Goal: Obtain resource: Obtain resource

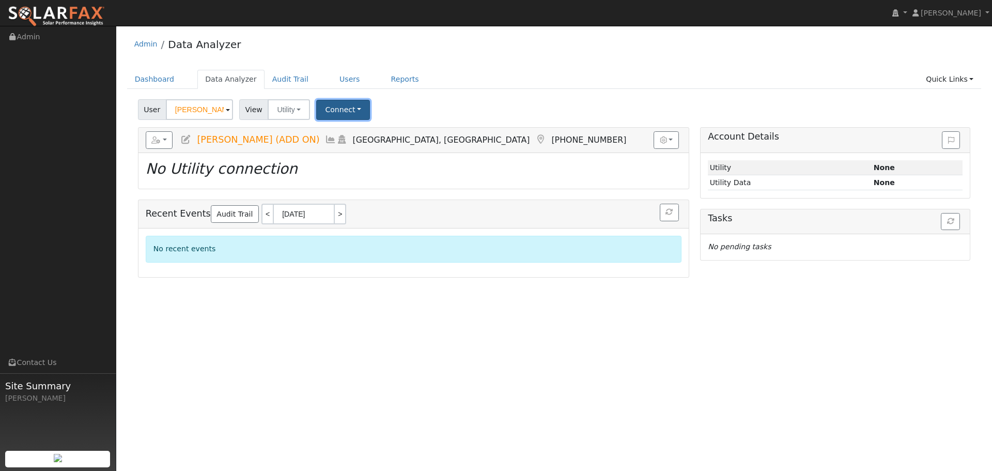
click at [345, 110] on button "Connect" at bounding box center [343, 110] width 54 height 20
click at [362, 134] on link "Select a Provider" at bounding box center [357, 132] width 81 height 14
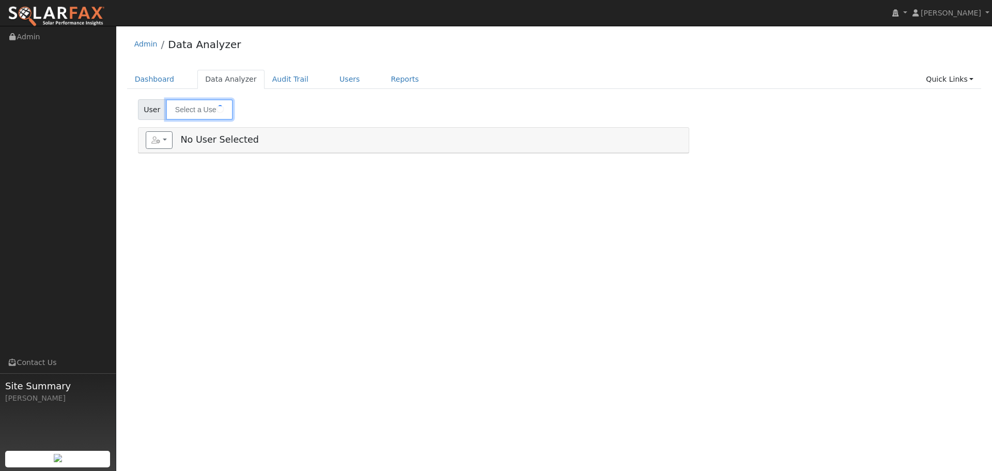
type input "Sun Cao (ADD ON)"
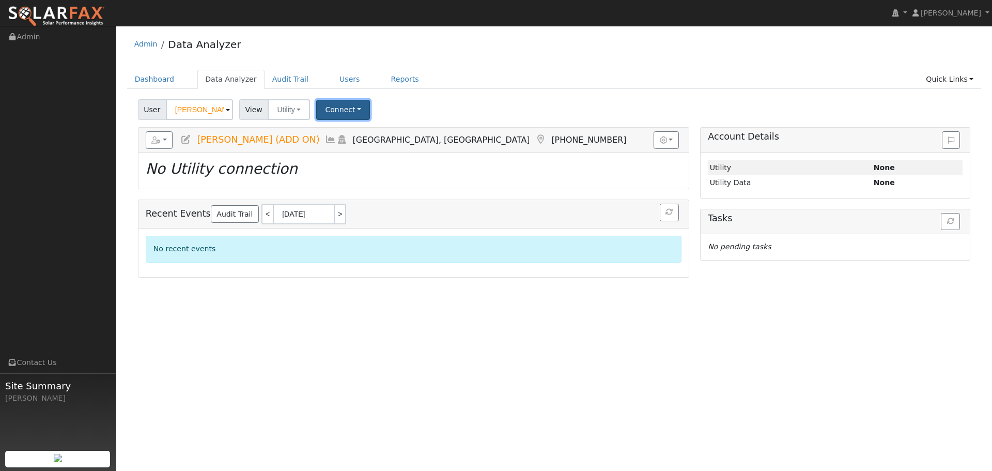
click at [348, 107] on button "Connect" at bounding box center [343, 110] width 54 height 20
click at [371, 132] on link "Select a Provider" at bounding box center [357, 132] width 81 height 14
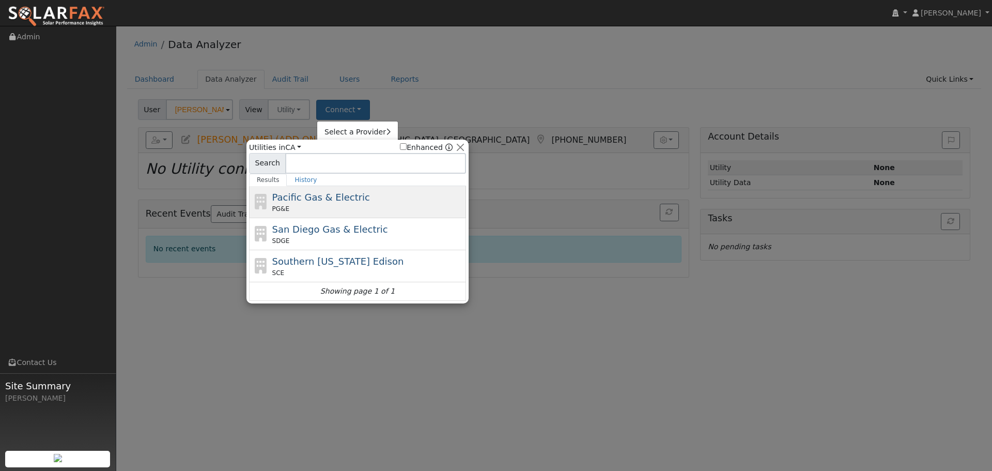
click at [381, 198] on div "Pacific Gas & Electric PG&E" at bounding box center [368, 201] width 192 height 23
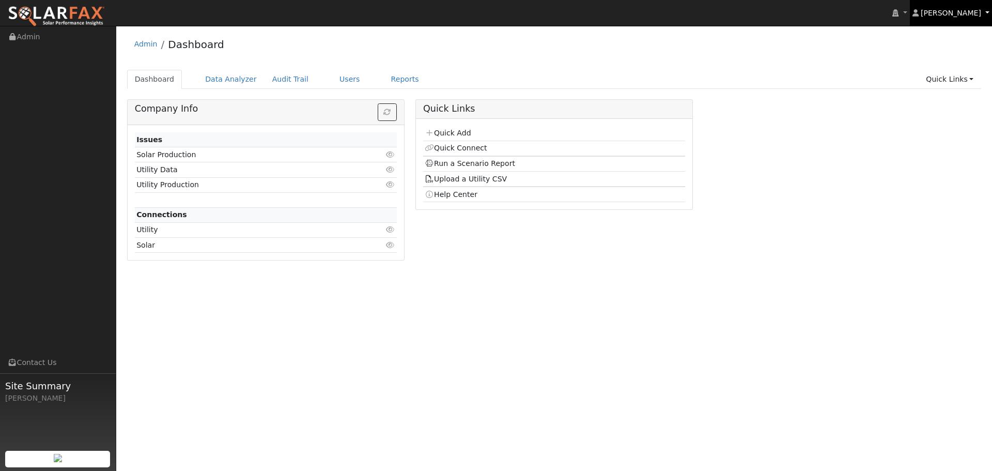
click at [972, 12] on span "[PERSON_NAME]" at bounding box center [951, 13] width 60 height 8
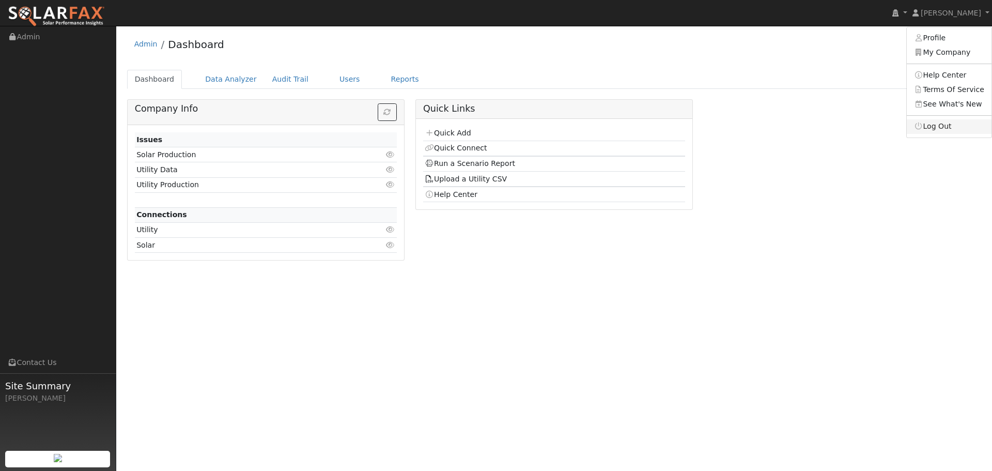
click at [930, 126] on link "Log Out" at bounding box center [949, 126] width 85 height 14
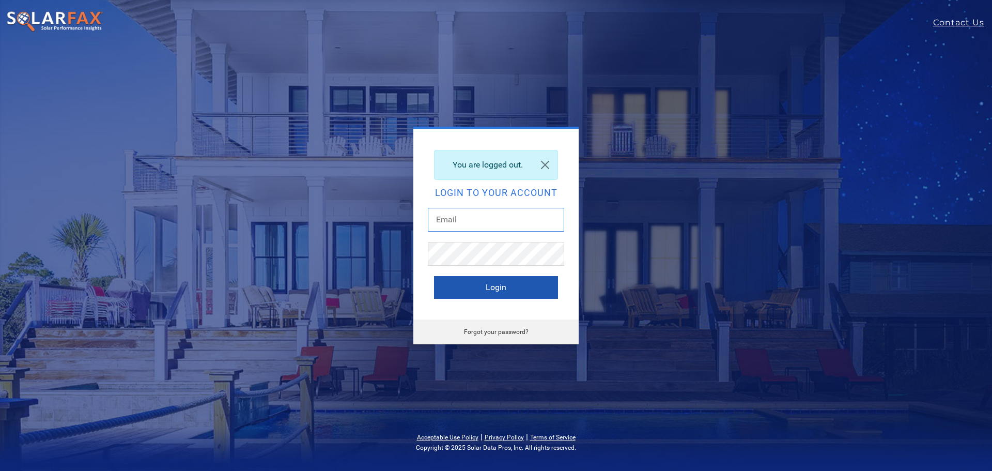
type input "mark.harlow@ambrosesolar.com"
click at [479, 293] on button "Login" at bounding box center [496, 287] width 124 height 23
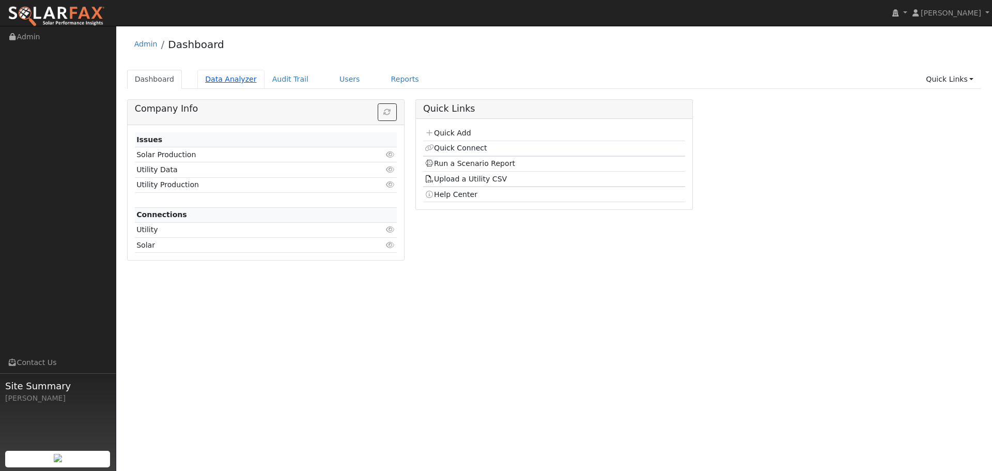
click at [237, 82] on link "Data Analyzer" at bounding box center [230, 79] width 67 height 19
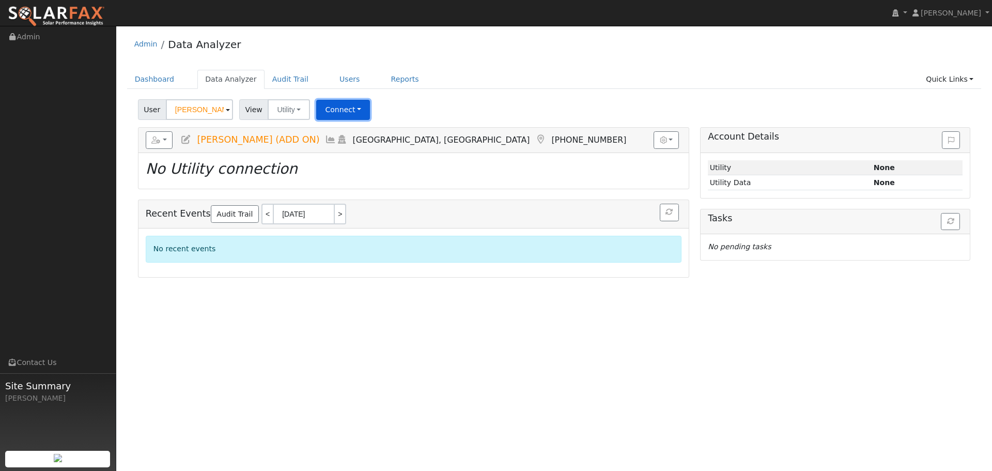
click at [359, 110] on button "Connect" at bounding box center [343, 110] width 54 height 20
click at [380, 127] on link "Select a Provider" at bounding box center [357, 132] width 81 height 14
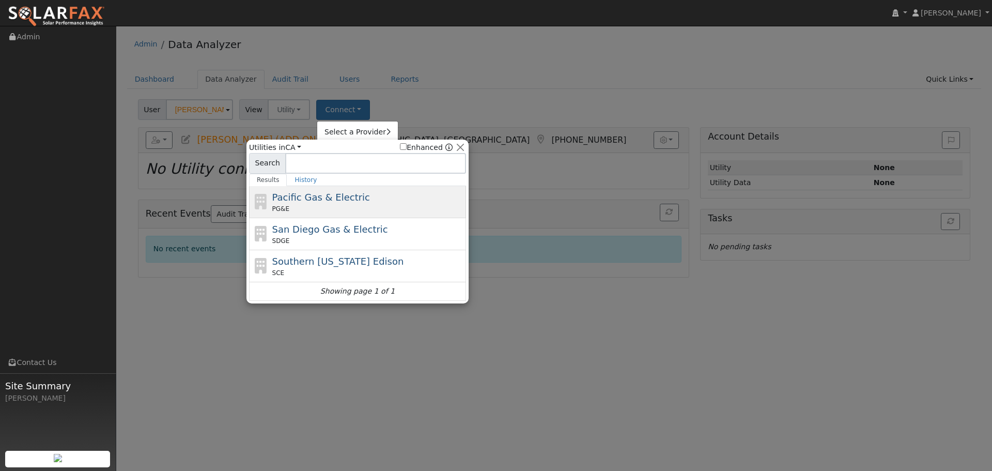
click at [419, 195] on div "Pacific Gas & Electric PG&E" at bounding box center [368, 201] width 192 height 23
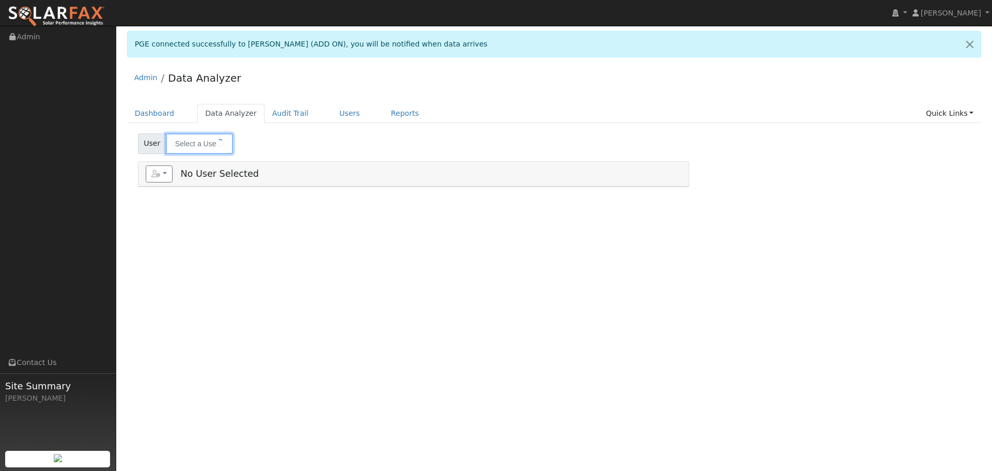
type input "[PERSON_NAME] (ADD ON)"
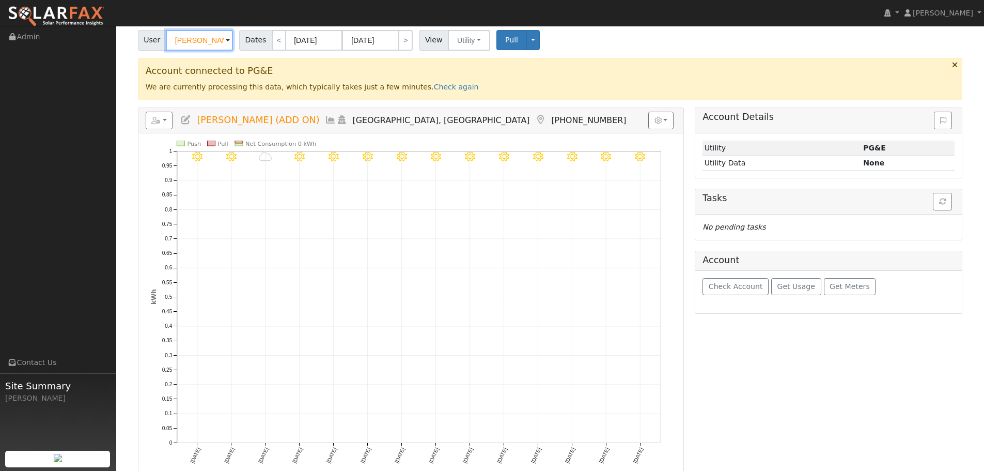
scroll to position [52, 0]
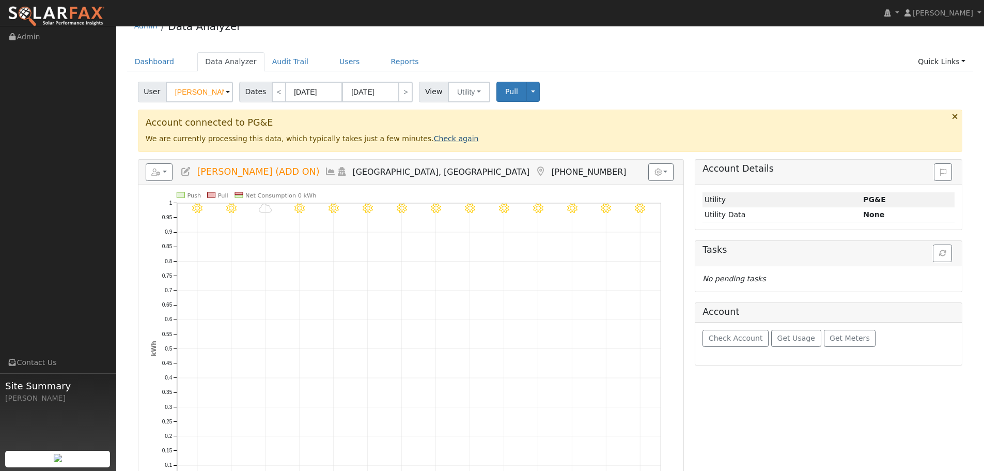
click at [434, 143] on link "Check again" at bounding box center [456, 138] width 45 height 8
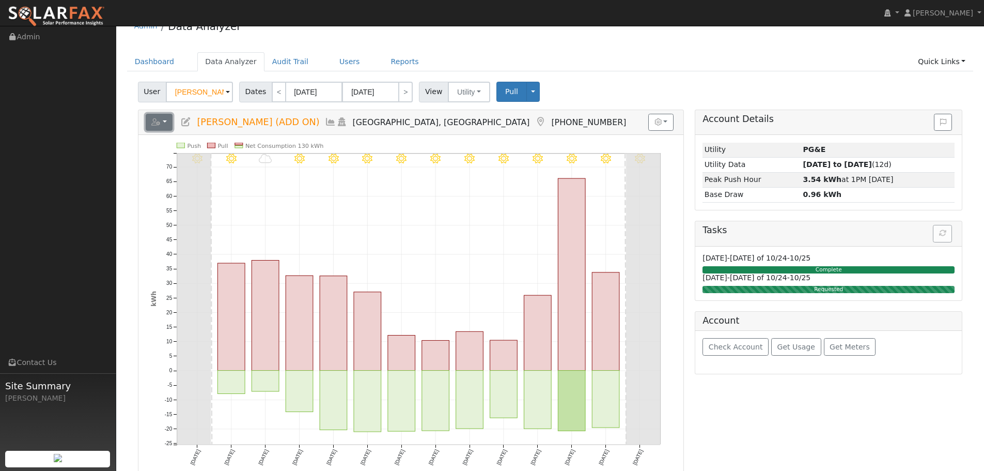
click at [161, 127] on button "button" at bounding box center [159, 123] width 27 height 18
click at [270, 165] on link "Export to CSV" at bounding box center [286, 169] width 75 height 12
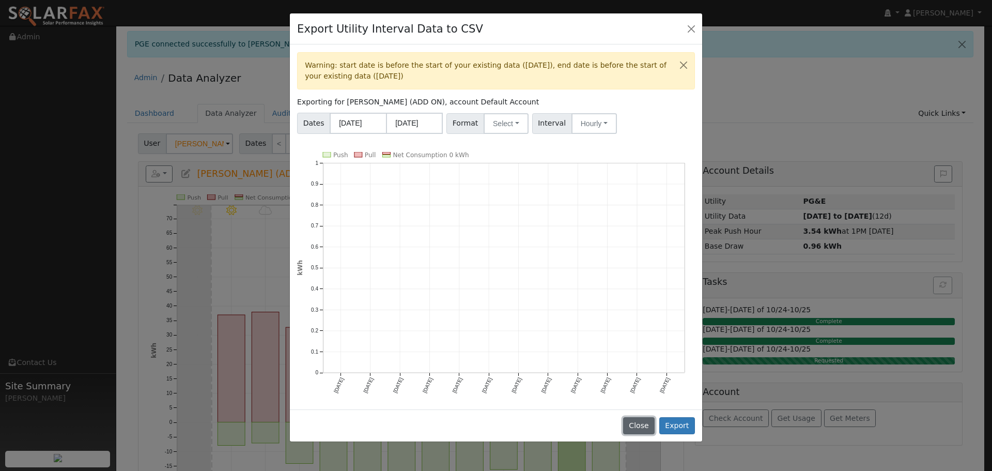
click at [645, 417] on button "Close" at bounding box center [639, 426] width 32 height 18
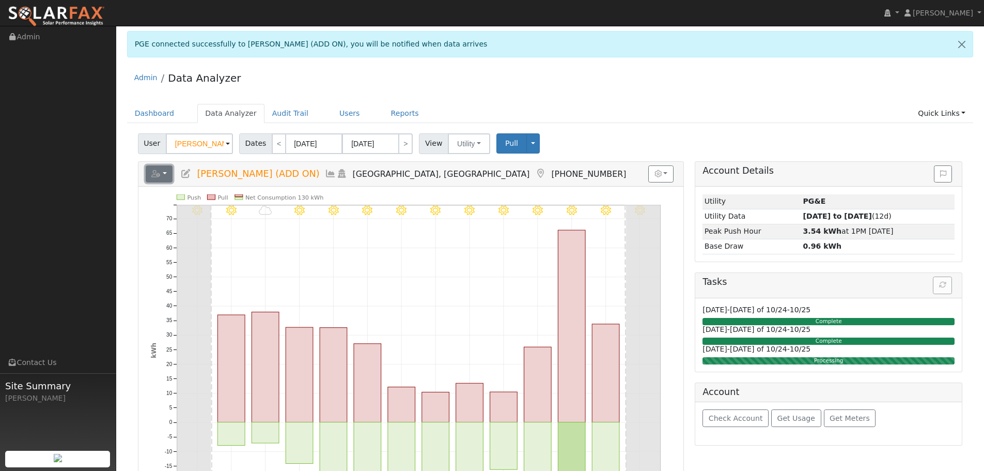
click at [158, 168] on button "button" at bounding box center [159, 174] width 27 height 18
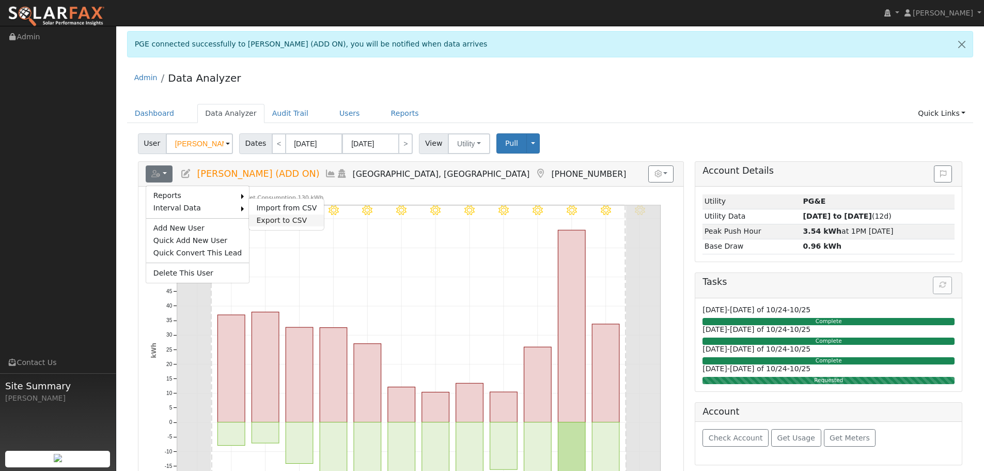
click at [255, 217] on link "Export to CSV" at bounding box center [286, 220] width 75 height 12
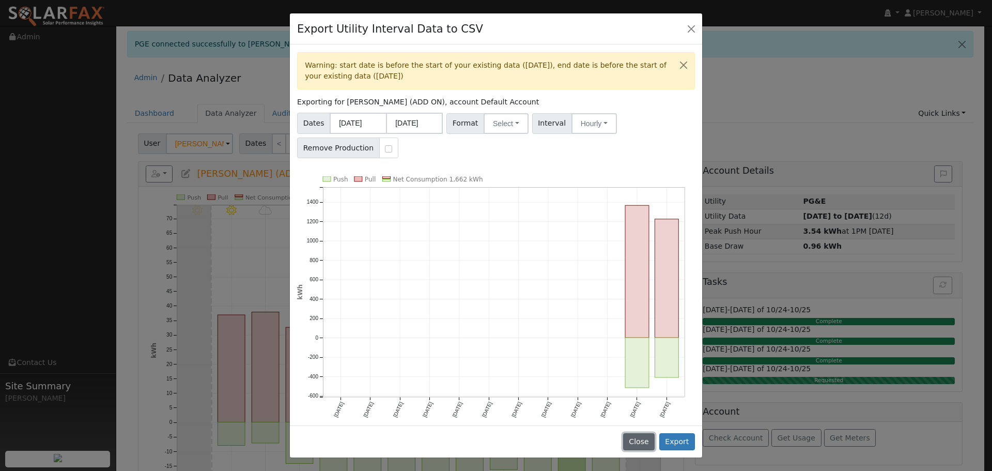
click at [640, 445] on button "Close" at bounding box center [639, 442] width 32 height 18
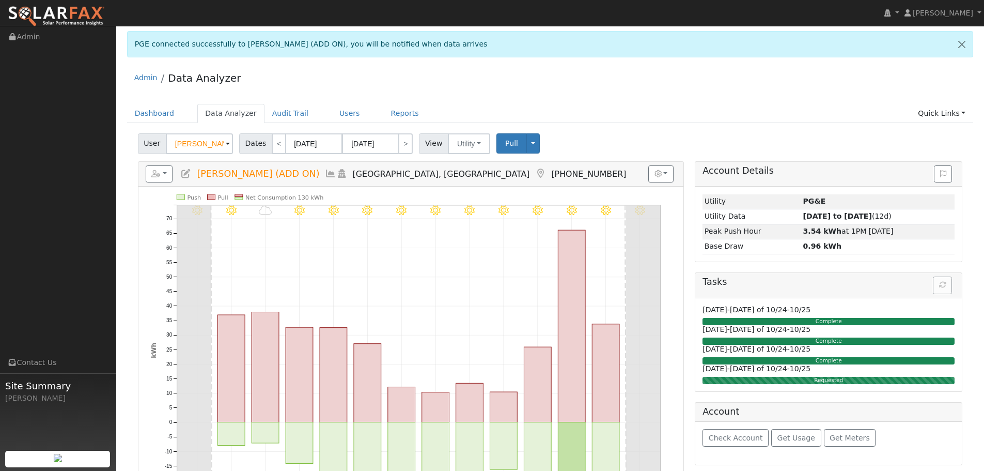
scroll to position [52, 0]
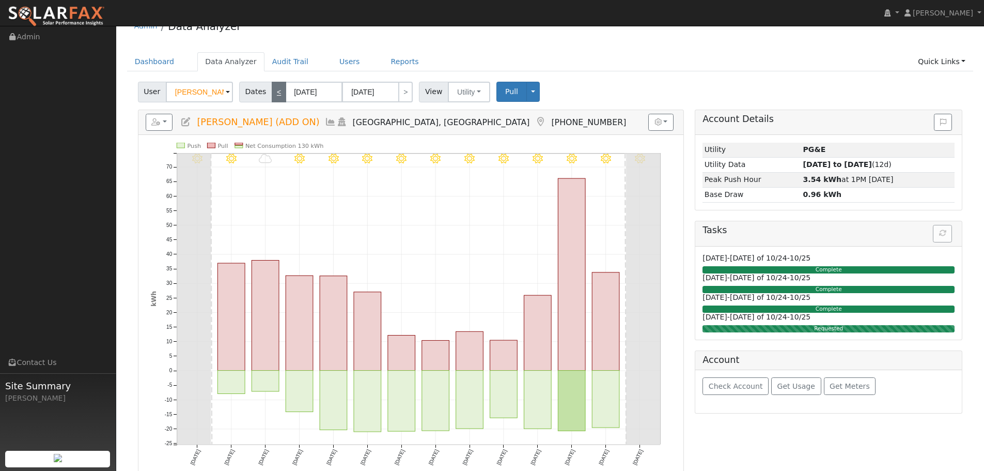
click at [278, 95] on link "<" at bounding box center [279, 92] width 14 height 21
type input "[DATE]"
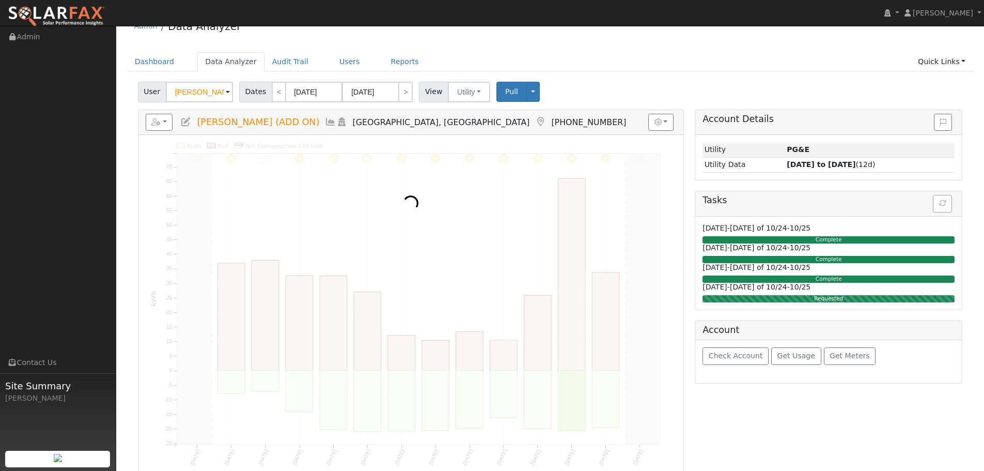
scroll to position [0, 0]
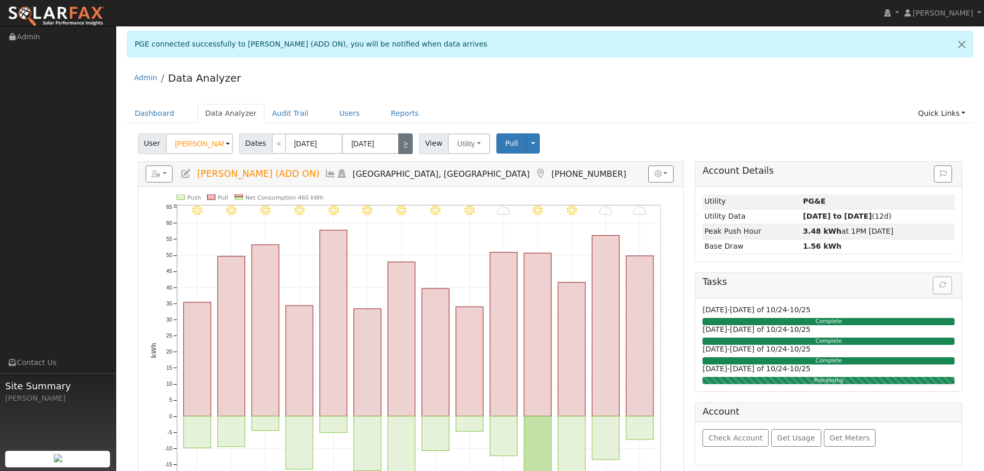
click at [402, 144] on link ">" at bounding box center [405, 143] width 14 height 21
type input "[DATE]"
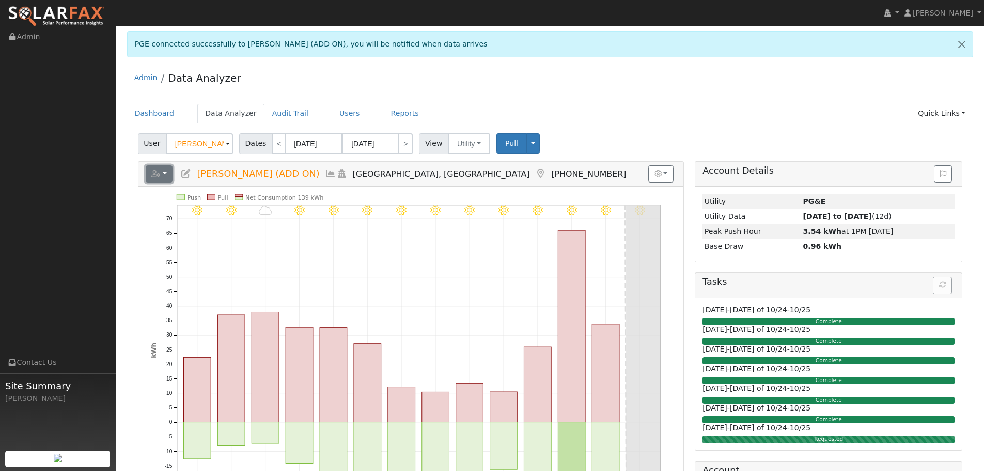
click at [166, 173] on button "button" at bounding box center [159, 174] width 27 height 18
click at [260, 217] on link "Export to CSV" at bounding box center [286, 220] width 75 height 12
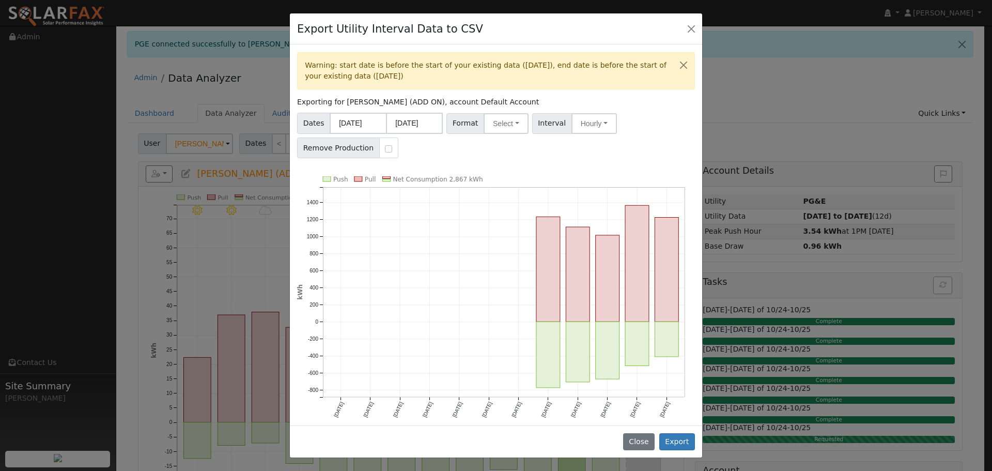
click at [691, 38] on div "Export Utility Interval Data to CSV" at bounding box center [496, 29] width 412 height 32
click at [688, 25] on button "Close" at bounding box center [691, 28] width 14 height 14
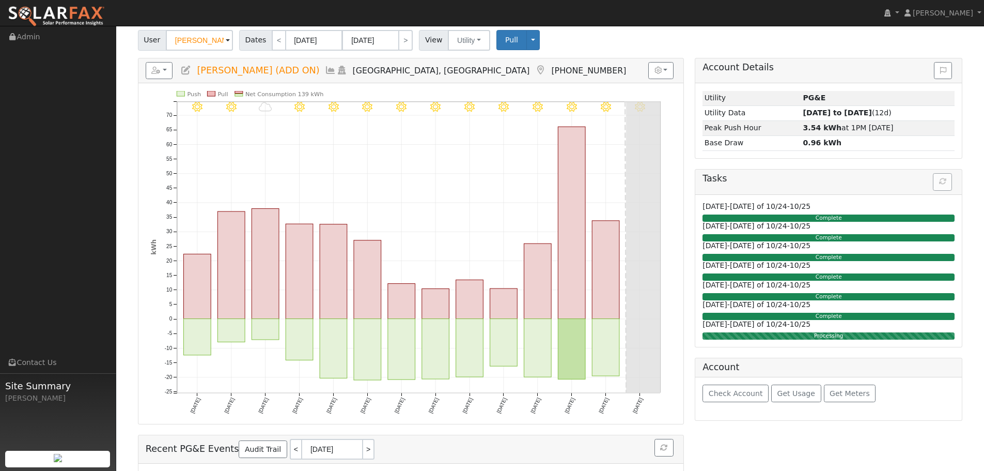
scroll to position [52, 0]
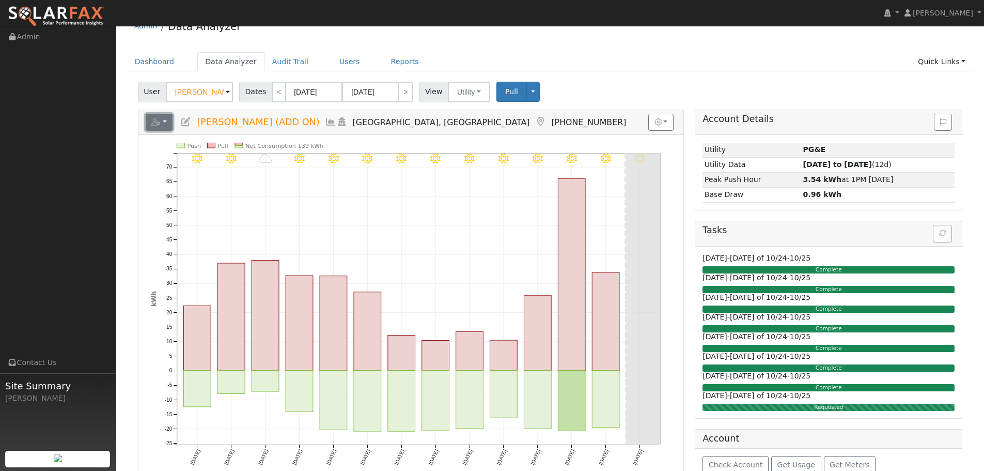
click at [158, 120] on icon "button" at bounding box center [155, 121] width 9 height 7
click at [257, 164] on link "Export to CSV" at bounding box center [286, 169] width 75 height 12
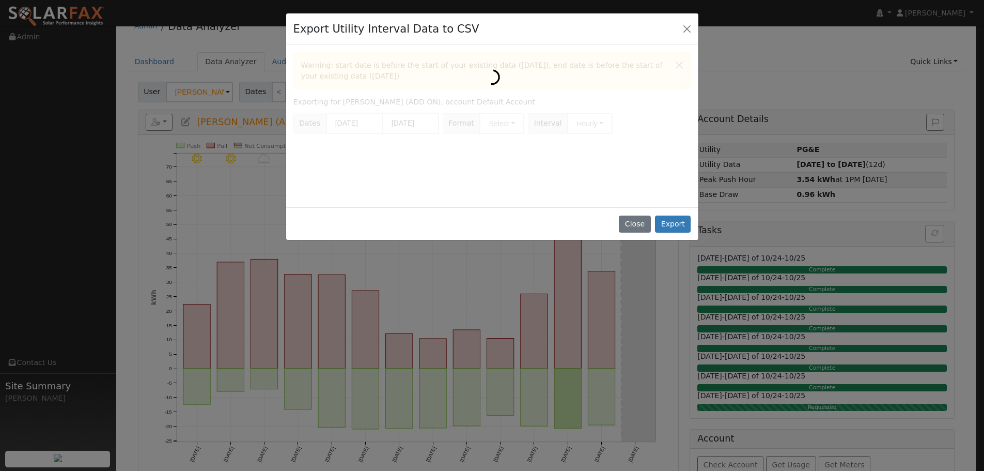
scroll to position [0, 0]
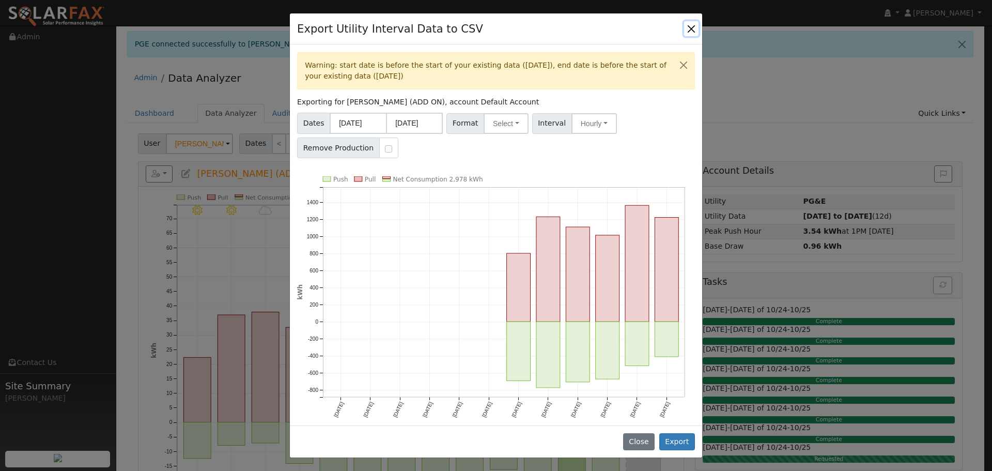
click at [691, 34] on button "Close" at bounding box center [691, 28] width 14 height 14
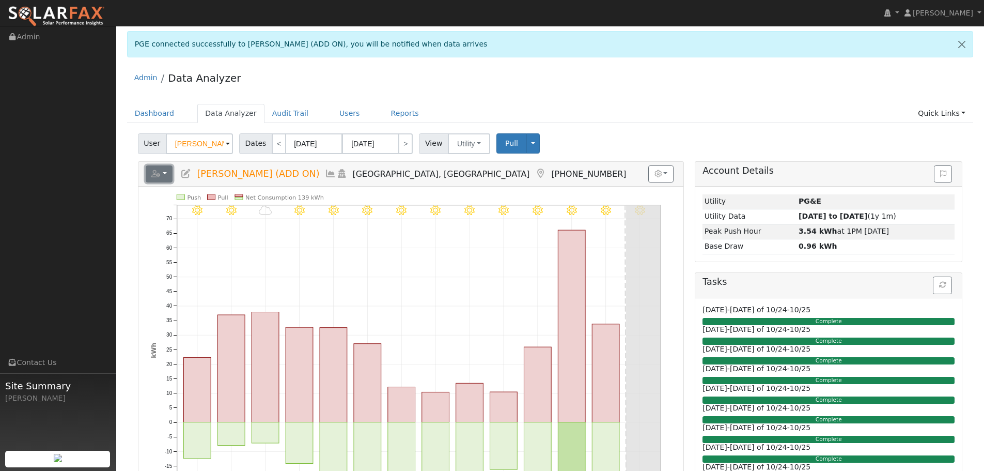
click at [157, 166] on button "button" at bounding box center [159, 174] width 27 height 18
click at [283, 214] on link "Export to CSV" at bounding box center [286, 220] width 75 height 12
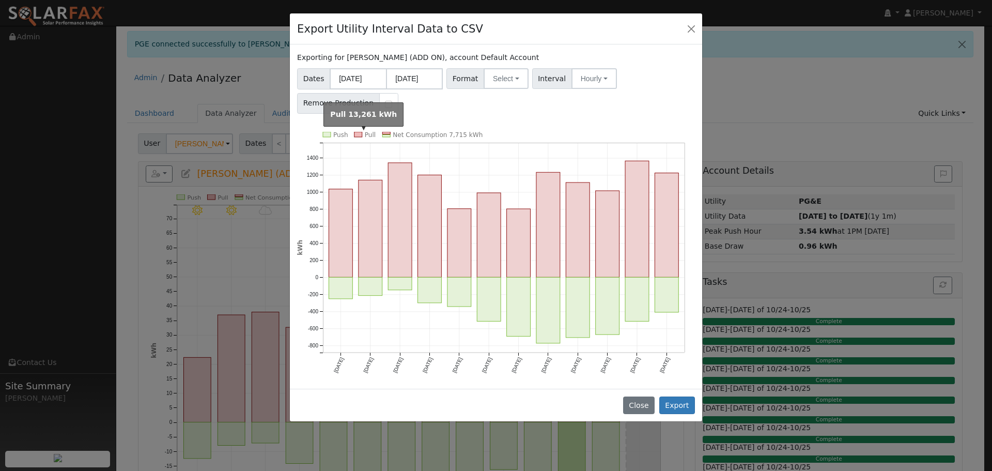
click at [358, 135] on rect at bounding box center [358, 134] width 8 height 5
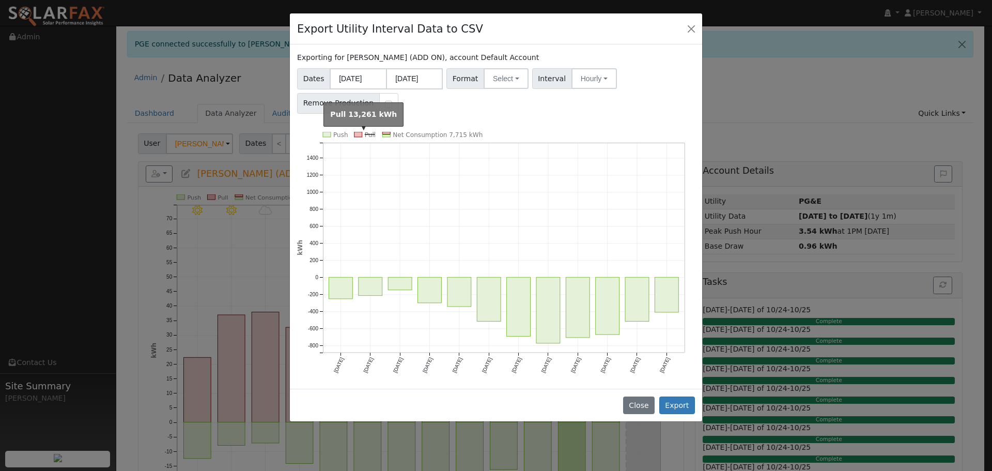
click at [357, 133] on rect at bounding box center [358, 134] width 8 height 5
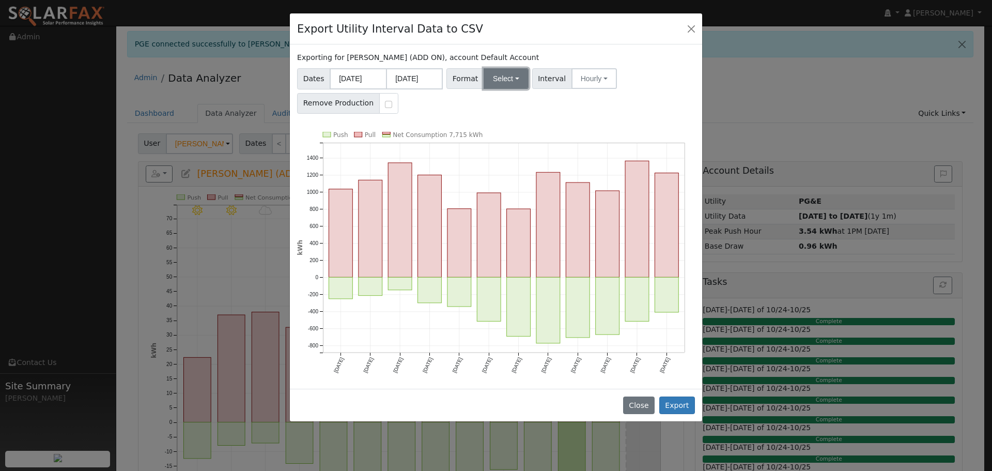
click at [505, 84] on button "Select" at bounding box center [506, 78] width 45 height 21
click at [521, 167] on link "Aurora" at bounding box center [518, 167] width 74 height 14
click at [687, 405] on button "Export" at bounding box center [677, 405] width 36 height 18
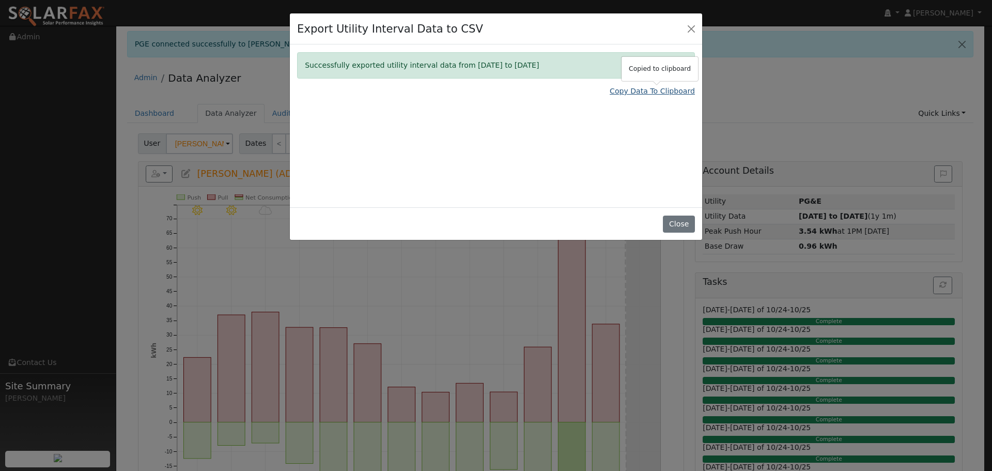
click at [662, 94] on link "Copy Data To Clipboard" at bounding box center [652, 91] width 85 height 11
click at [682, 226] on button "Close" at bounding box center [679, 224] width 32 height 18
